Goal: Transaction & Acquisition: Purchase product/service

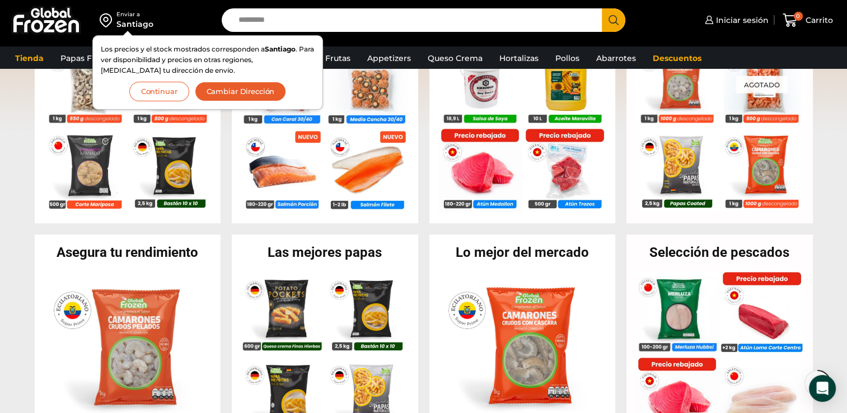
scroll to position [309, 0]
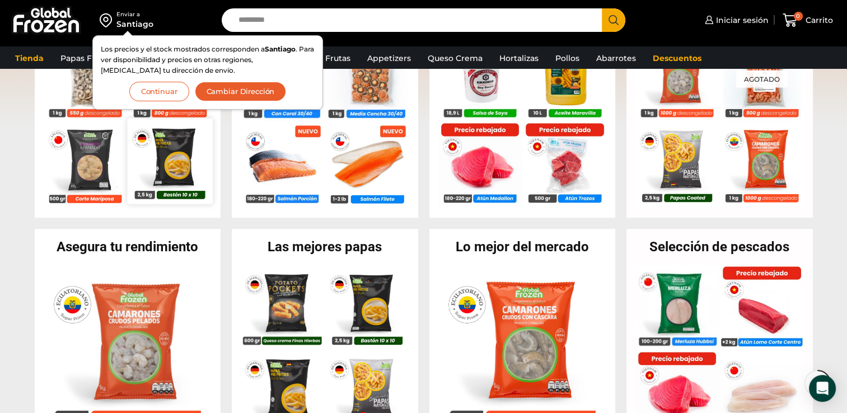
click at [181, 191] on img at bounding box center [169, 160] width 85 height 85
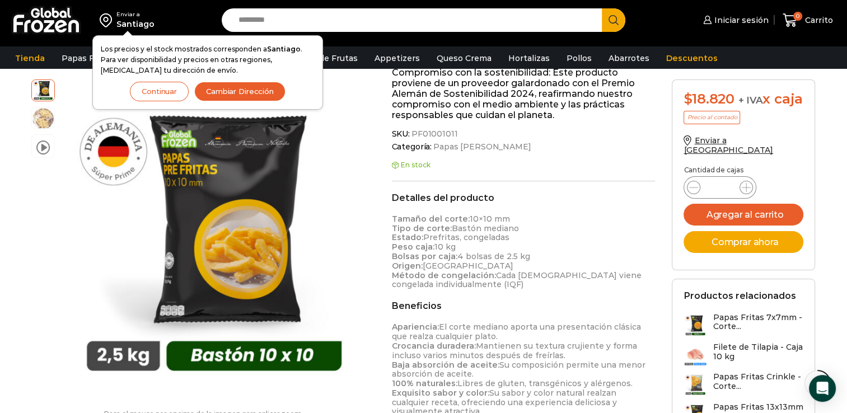
scroll to position [419, 0]
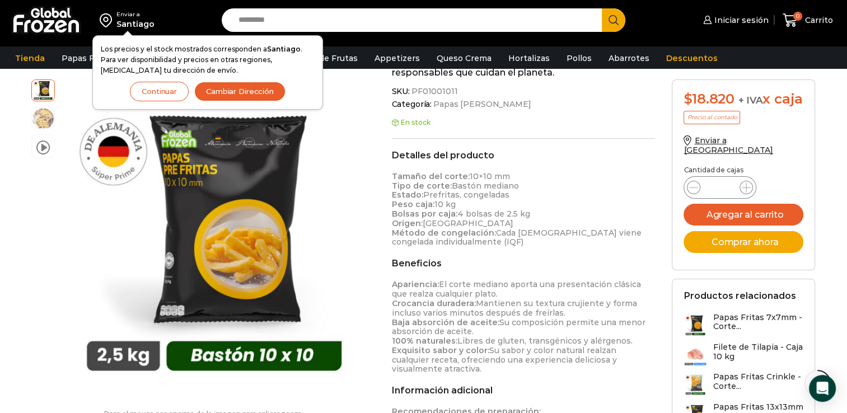
click at [701, 331] on img at bounding box center [695, 325] width 24 height 24
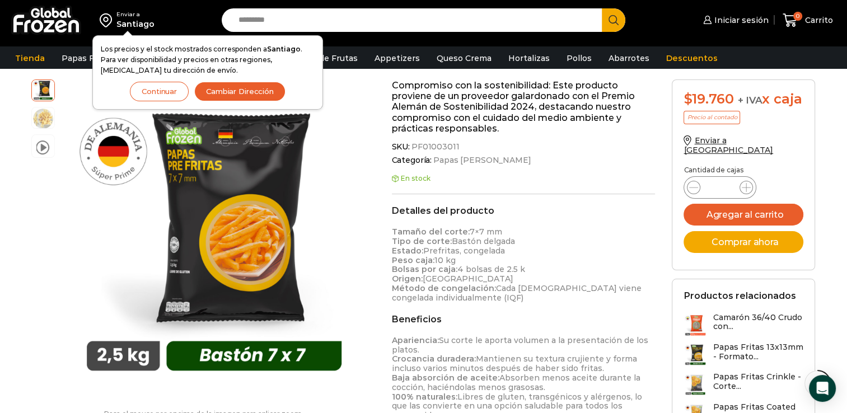
scroll to position [337, 0]
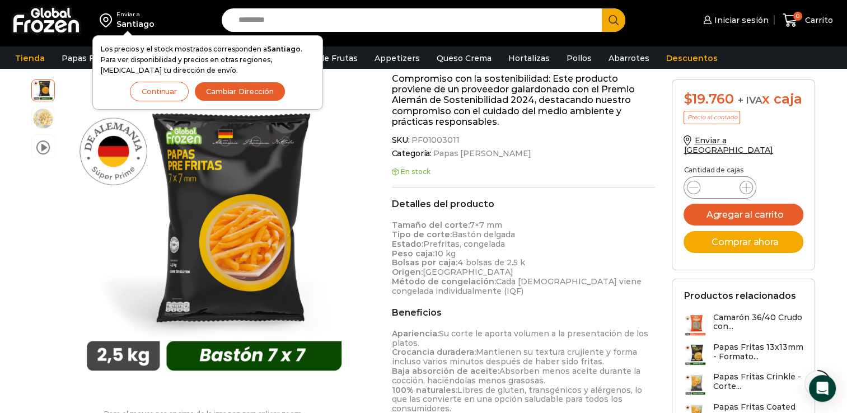
click at [702, 342] on img at bounding box center [695, 354] width 24 height 24
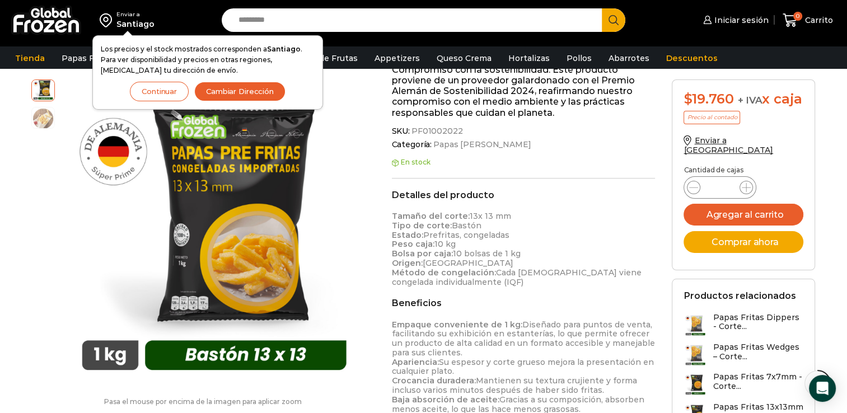
scroll to position [398, 0]
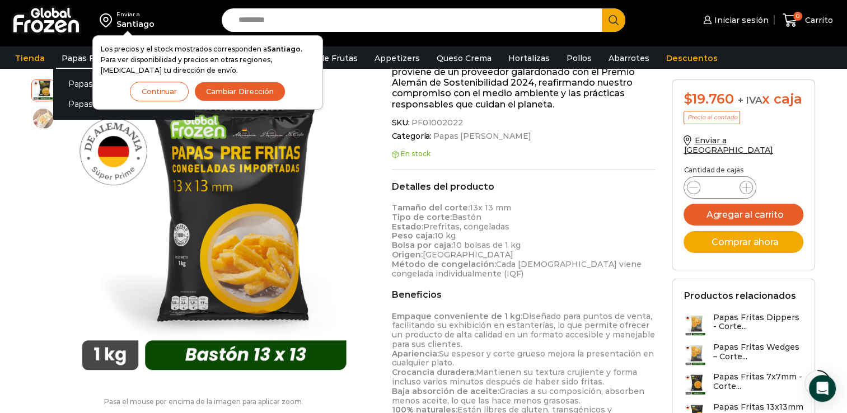
click at [70, 55] on link "Papas Fritas" at bounding box center [87, 58] width 62 height 21
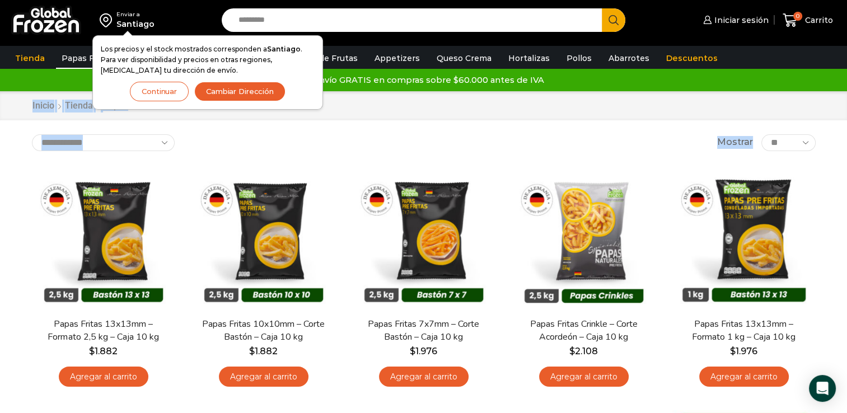
drag, startPoint x: 854, startPoint y: 50, endPoint x: 846, endPoint y: 125, distance: 75.5
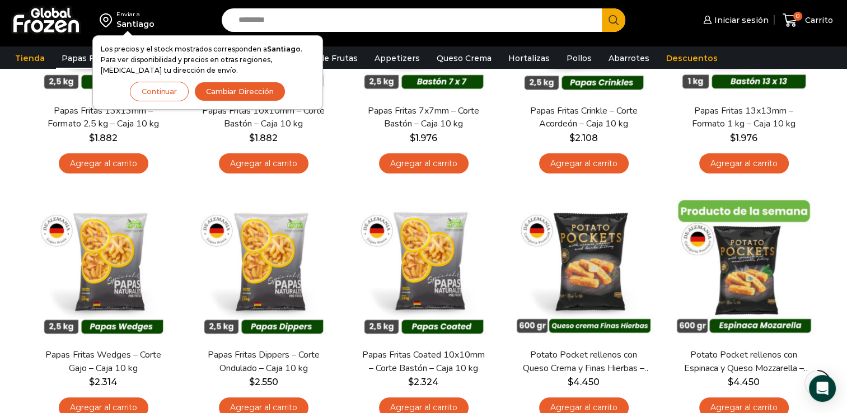
scroll to position [223, 0]
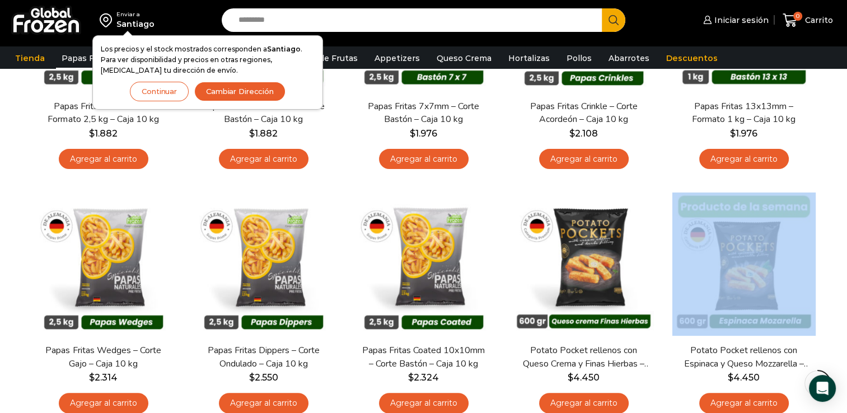
drag, startPoint x: 844, startPoint y: 190, endPoint x: 840, endPoint y: 214, distance: 24.4
click at [840, 214] on div "Enviar a Santiago Los precios y el stock mostrados corresponden a Santiago . Pa…" at bounding box center [423, 271] width 847 height 989
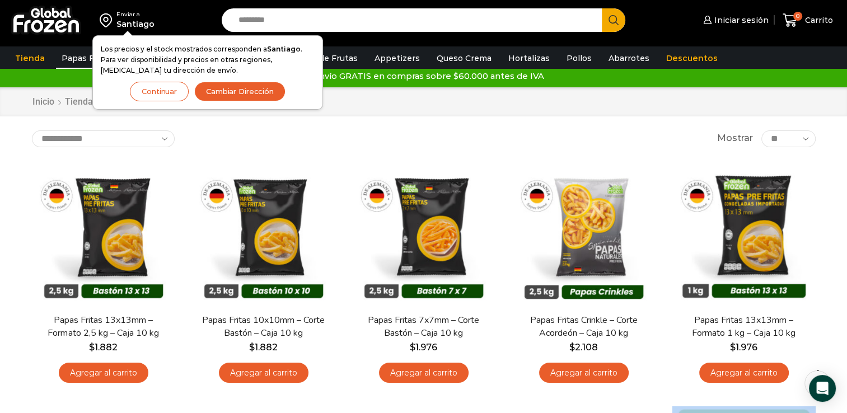
scroll to position [0, 0]
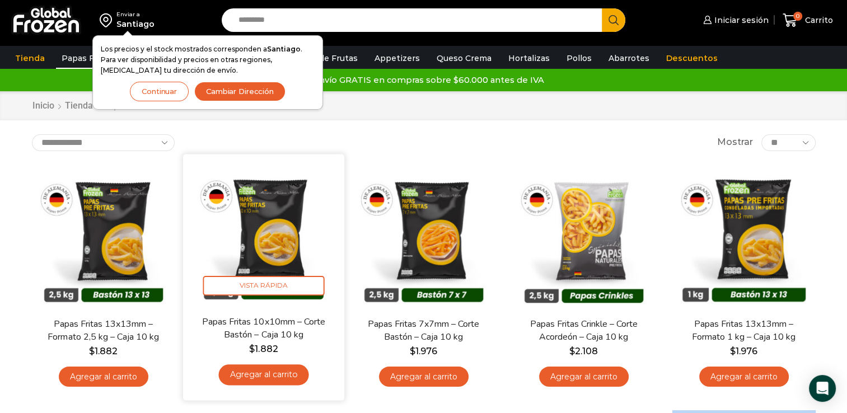
click at [269, 373] on link "Agregar al carrito" at bounding box center [263, 374] width 90 height 21
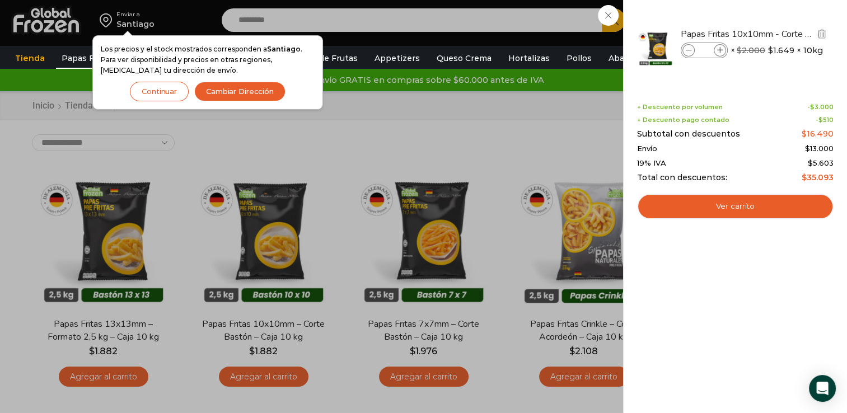
click at [718, 48] on icon at bounding box center [720, 51] width 6 height 6
click at [721, 48] on icon at bounding box center [720, 51] width 6 height 6
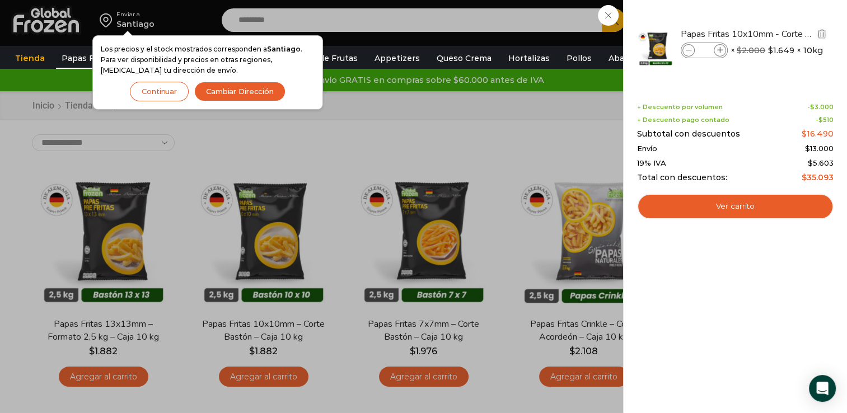
type input "*"
click at [721, 54] on span at bounding box center [719, 50] width 12 height 12
type input "*"
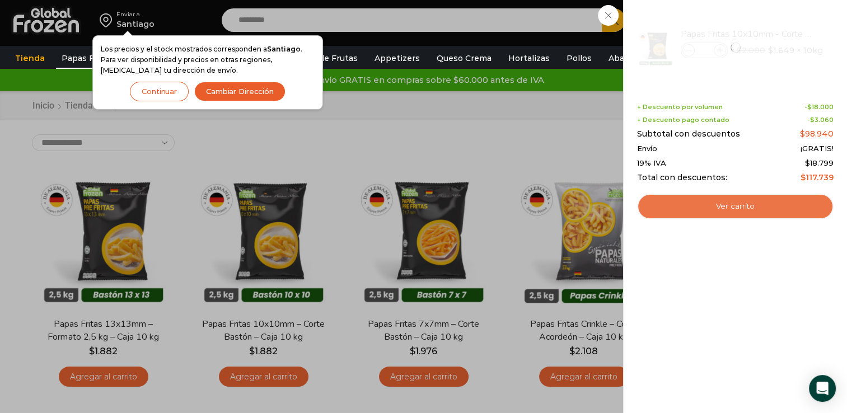
click at [656, 197] on link "Ver carrito" at bounding box center [735, 207] width 196 height 26
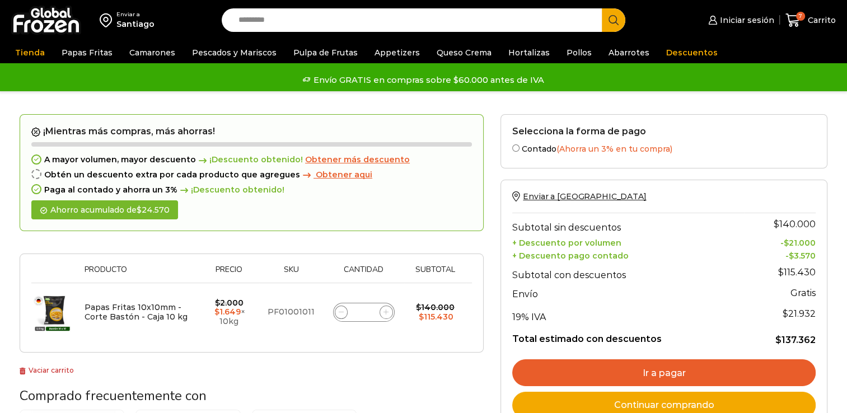
click at [345, 310] on span at bounding box center [341, 312] width 13 height 13
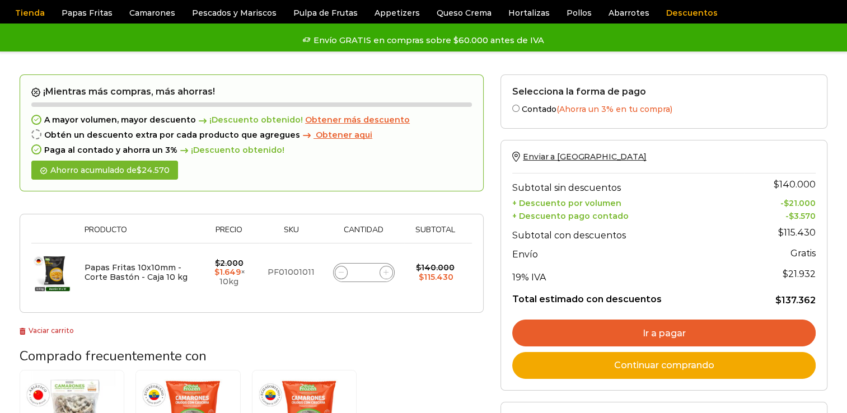
scroll to position [40, 0]
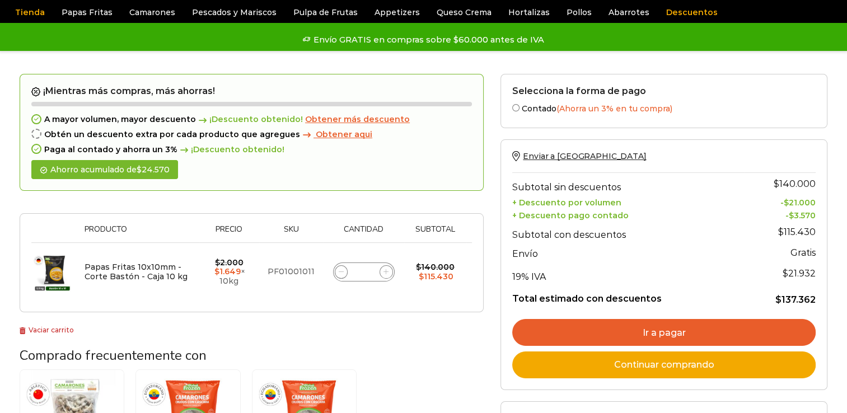
click at [365, 269] on input "*" at bounding box center [364, 272] width 16 height 16
type input "*"
click button "Actualizar carrito" at bounding box center [0, 0] width 0 height 0
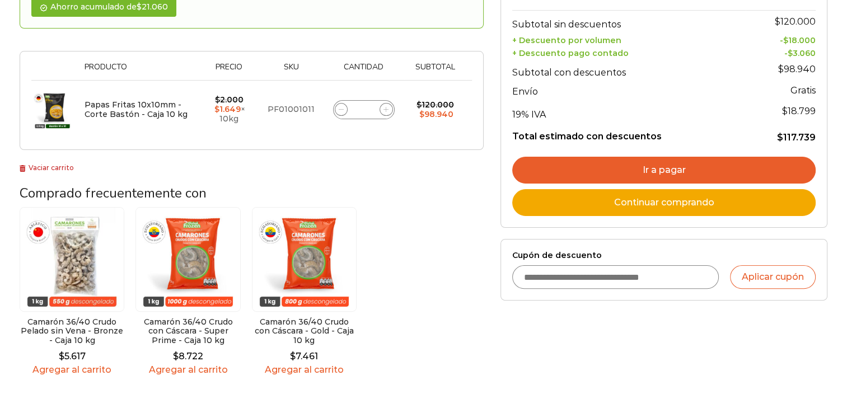
scroll to position [243, 0]
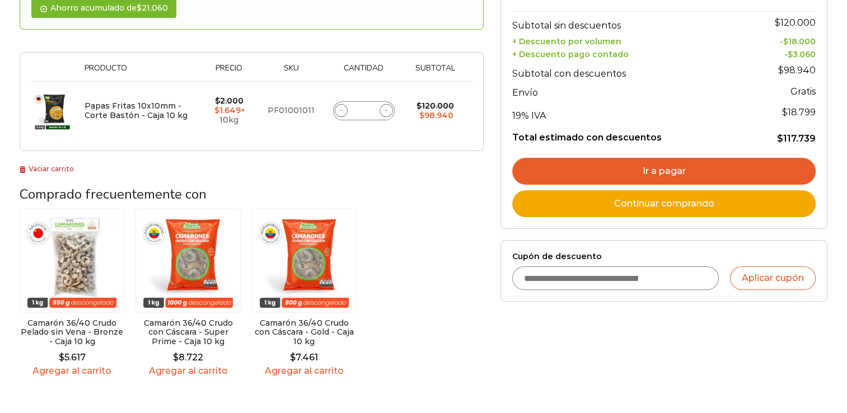
click at [682, 166] on link "Ir a pagar" at bounding box center [663, 171] width 303 height 27
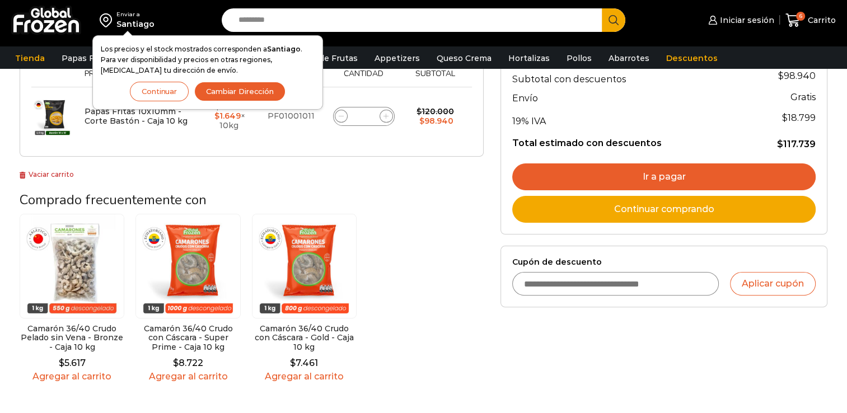
click at [175, 91] on button "Continuar" at bounding box center [159, 92] width 59 height 20
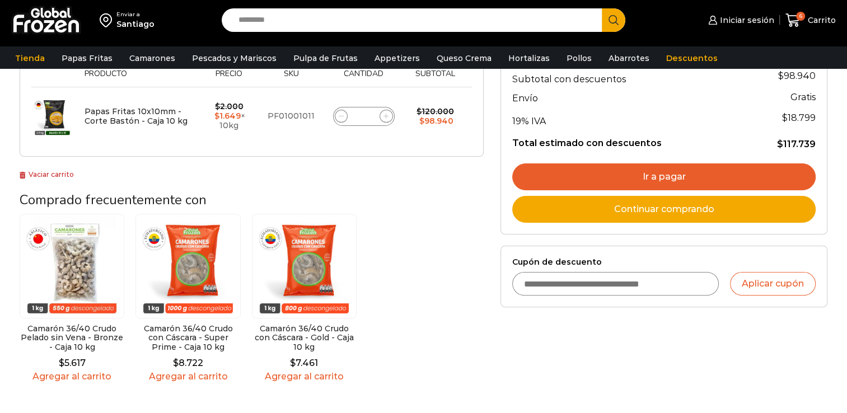
click at [719, 166] on link "Ir a pagar" at bounding box center [663, 176] width 303 height 27
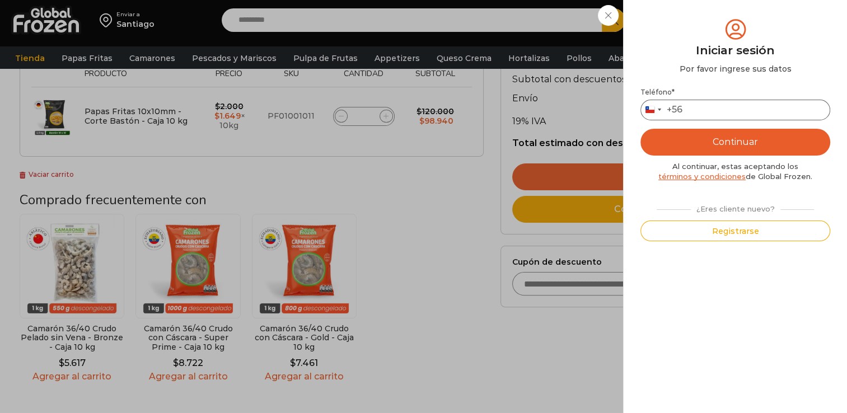
click at [717, 107] on input "Teléfono *" at bounding box center [735, 110] width 190 height 21
type input "*********"
click at [752, 138] on button "Continuar" at bounding box center [735, 142] width 190 height 27
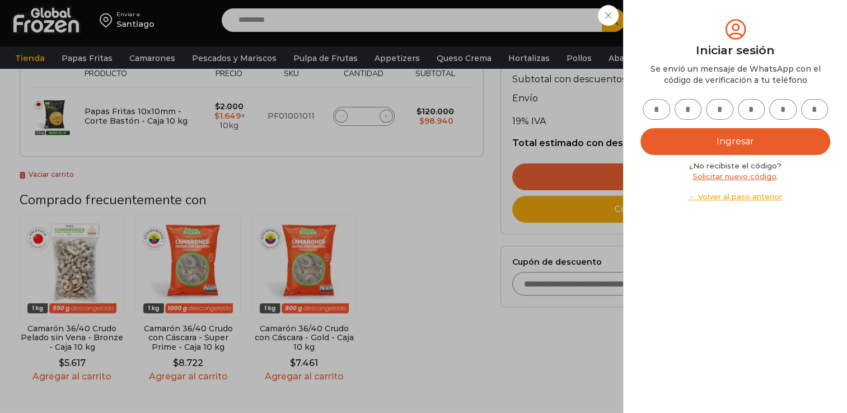
drag, startPoint x: 644, startPoint y: 103, endPoint x: 664, endPoint y: 101, distance: 20.8
click at [664, 101] on input "text" at bounding box center [655, 109] width 27 height 21
type input "*"
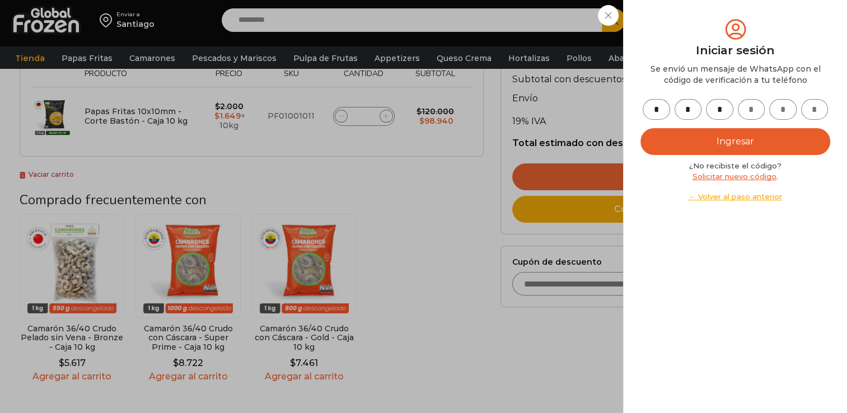
type input "*"
click at [701, 145] on button "Ingresar" at bounding box center [735, 141] width 190 height 27
click at [710, 150] on button "Ingresar" at bounding box center [735, 141] width 190 height 27
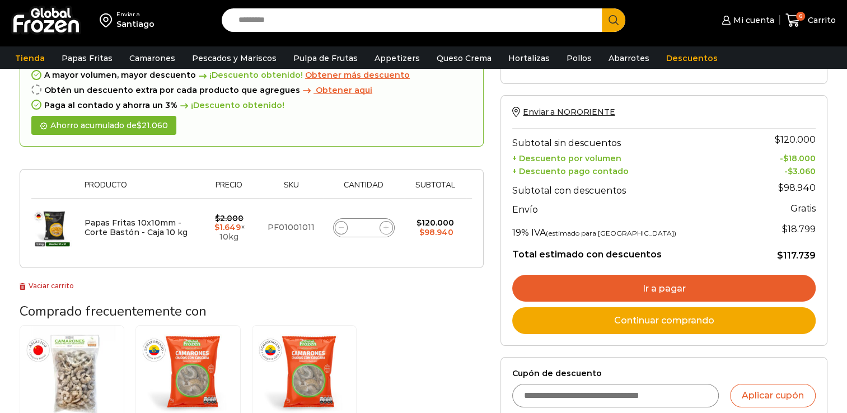
scroll to position [116, 0]
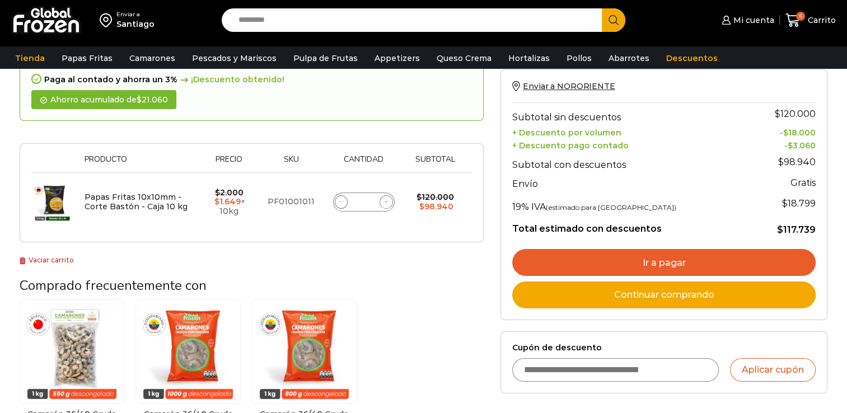
click at [665, 261] on link "Ir a pagar" at bounding box center [663, 262] width 303 height 27
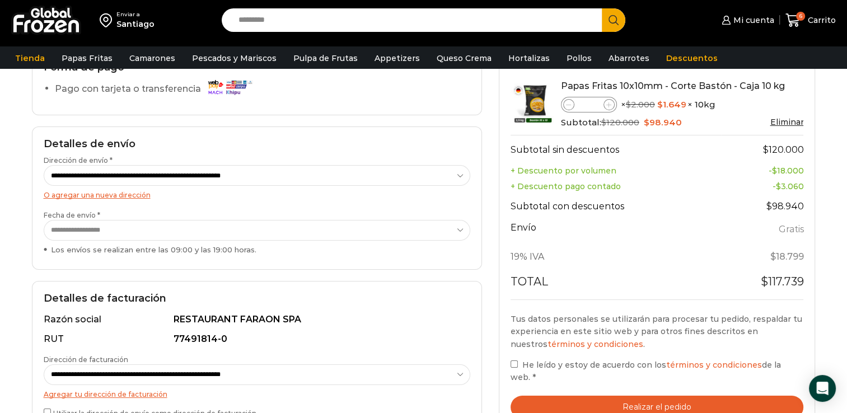
scroll to position [118, 0]
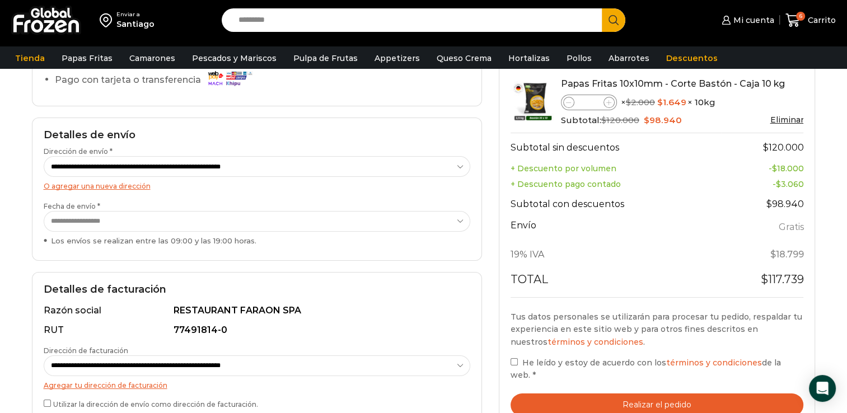
click at [665, 394] on button "Realizar el pedido" at bounding box center [656, 404] width 293 height 23
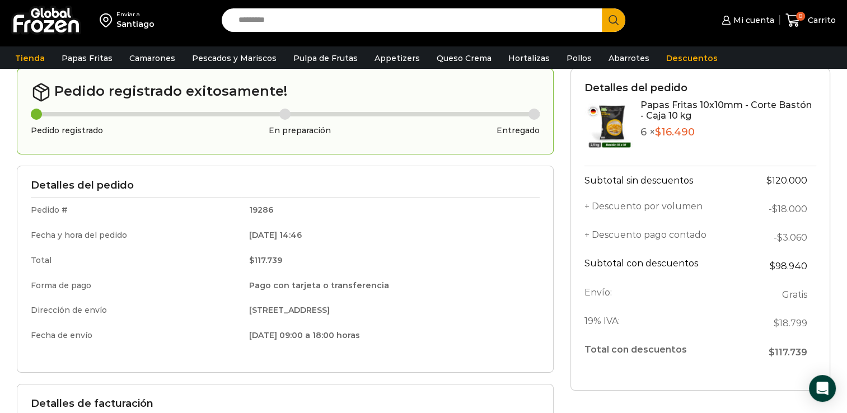
scroll to position [53, 0]
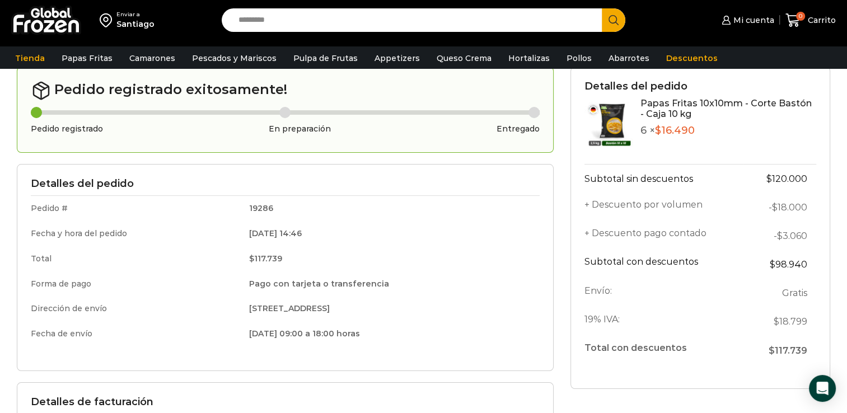
click at [838, 71] on div "Gracias. Tu pedido ha sido recibido. Detalles de tu pedido: Número de pedido: 1…" at bounding box center [423, 295] width 847 height 459
